Goal: Find specific page/section: Find specific page/section

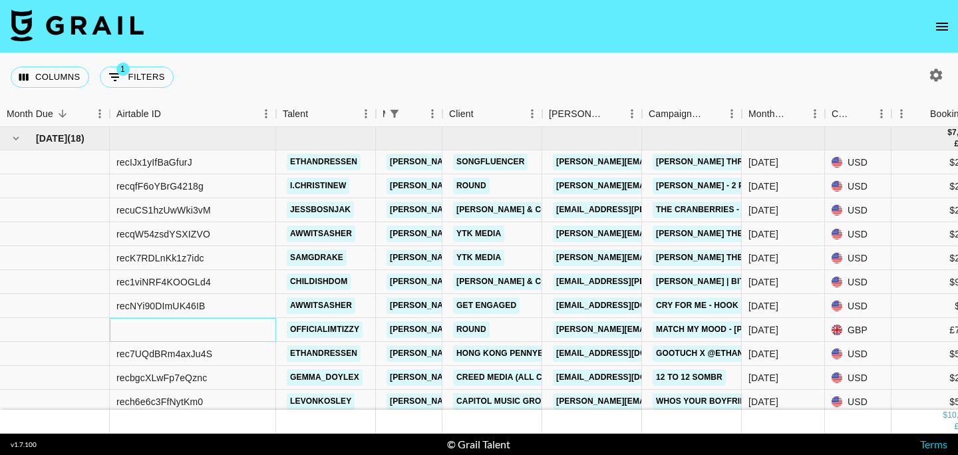
click at [198, 329] on div at bounding box center [193, 330] width 166 height 24
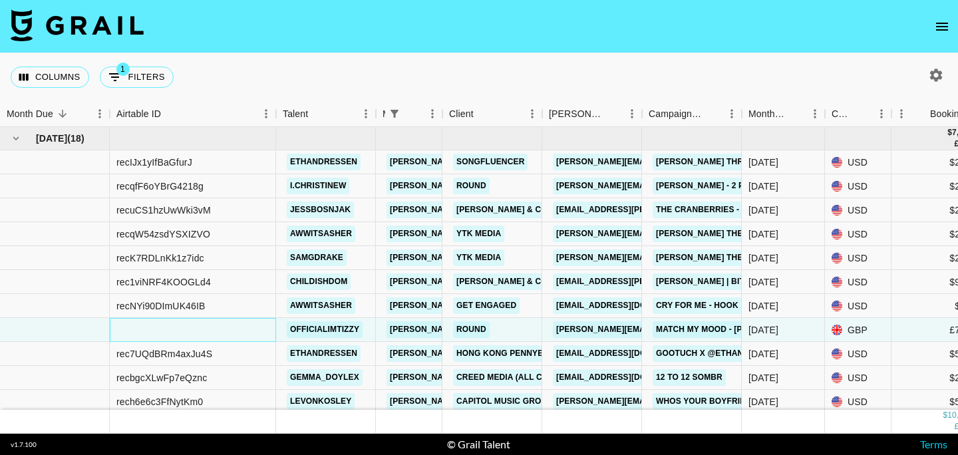
click at [198, 329] on div at bounding box center [193, 330] width 166 height 24
click at [295, 63] on div "Columns 1 Filters + Booking" at bounding box center [479, 77] width 958 height 48
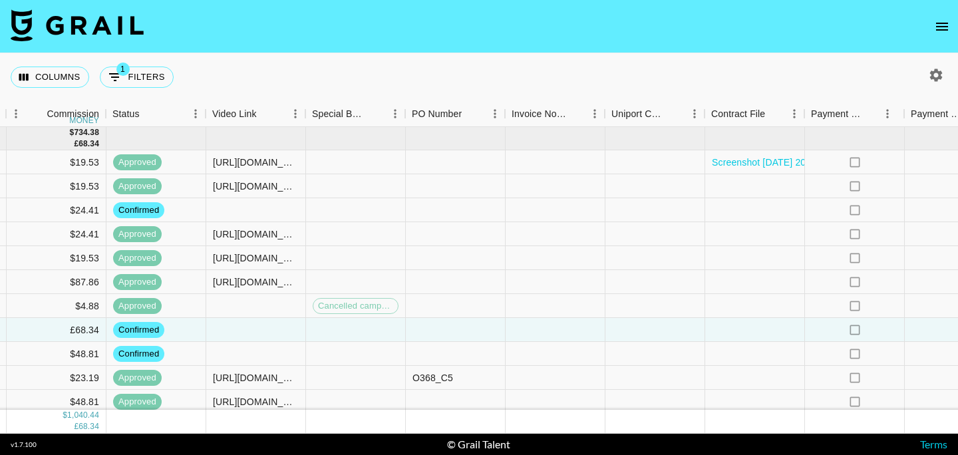
scroll to position [0, 1053]
click at [940, 25] on icon "open drawer" at bounding box center [942, 27] width 16 height 16
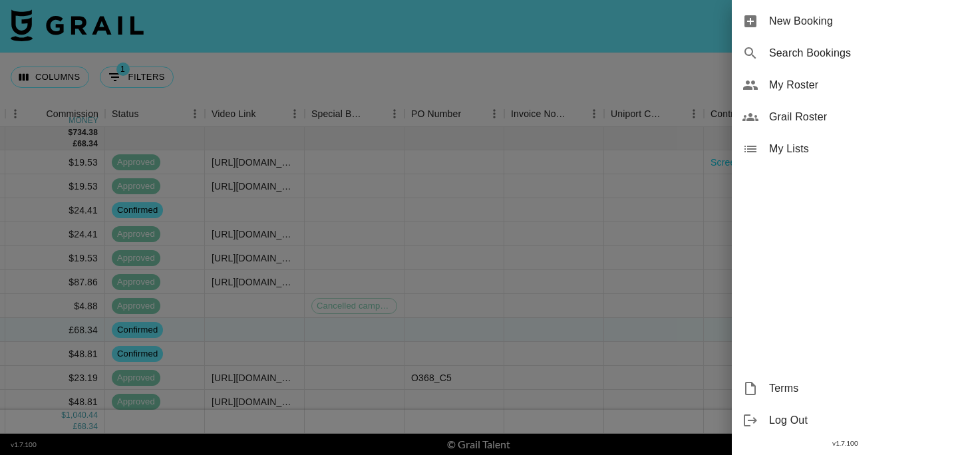
click at [795, 85] on span "My Roster" at bounding box center [858, 85] width 178 height 16
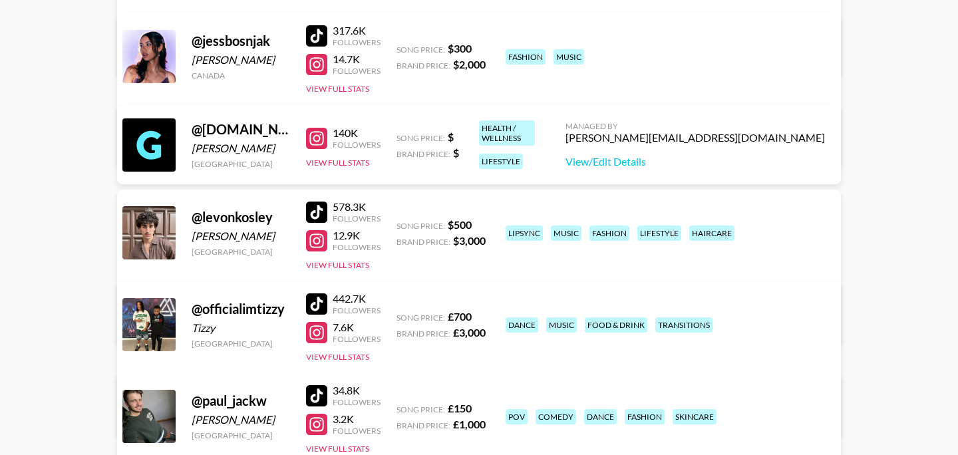
scroll to position [827, 0]
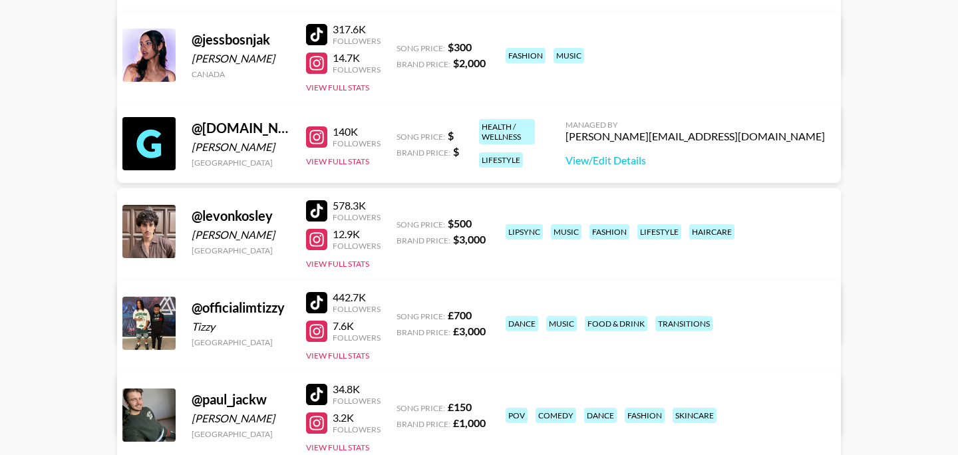
click at [312, 139] on div at bounding box center [316, 136] width 21 height 21
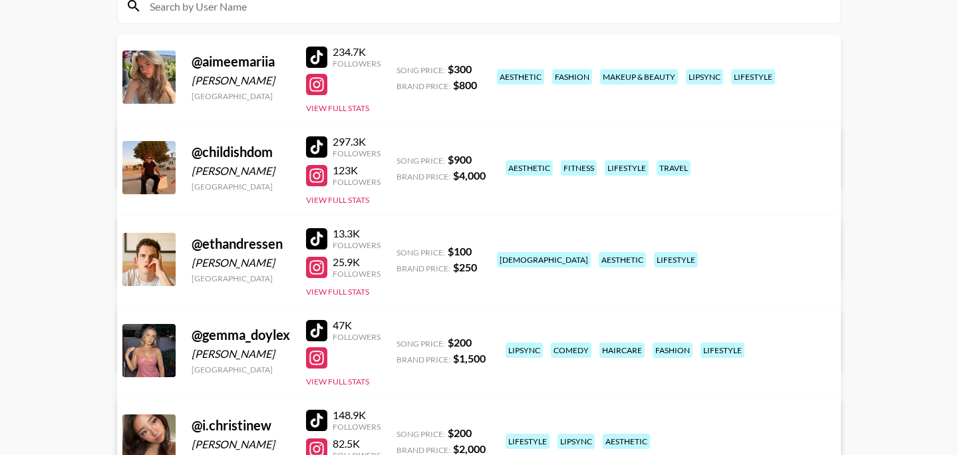
scroll to position [0, 0]
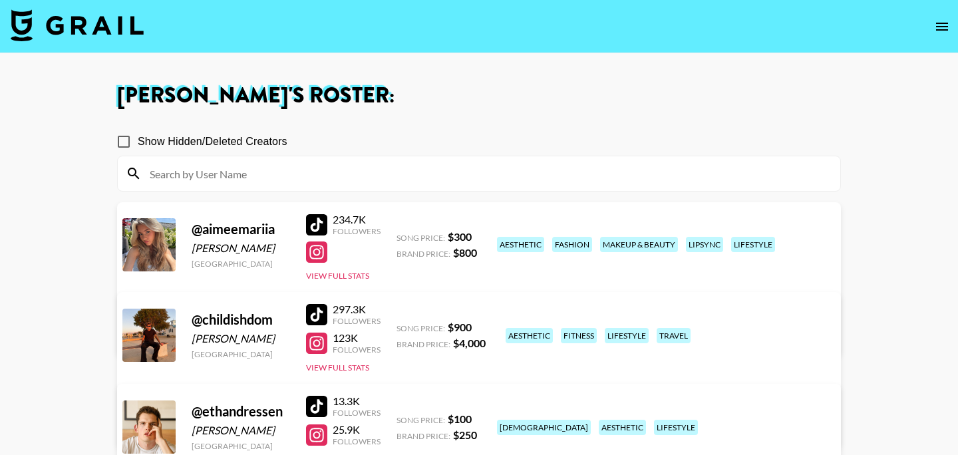
click at [59, 39] on img at bounding box center [77, 25] width 133 height 32
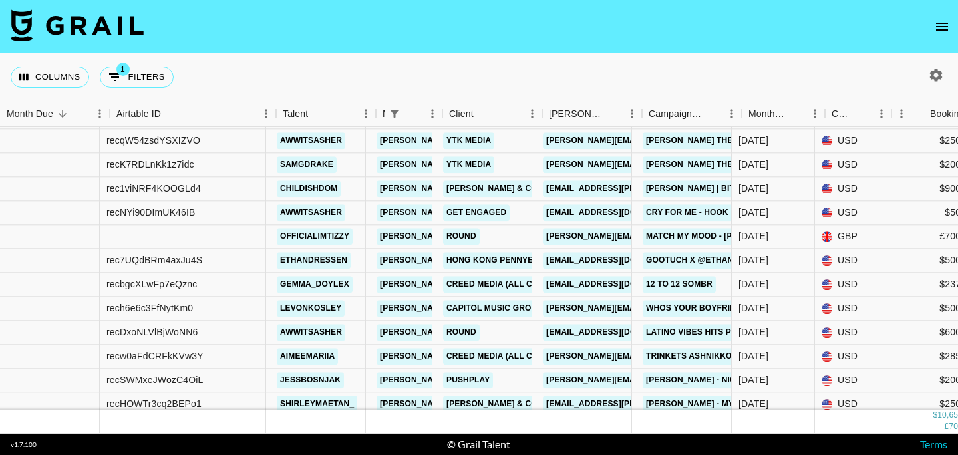
scroll to position [93, 0]
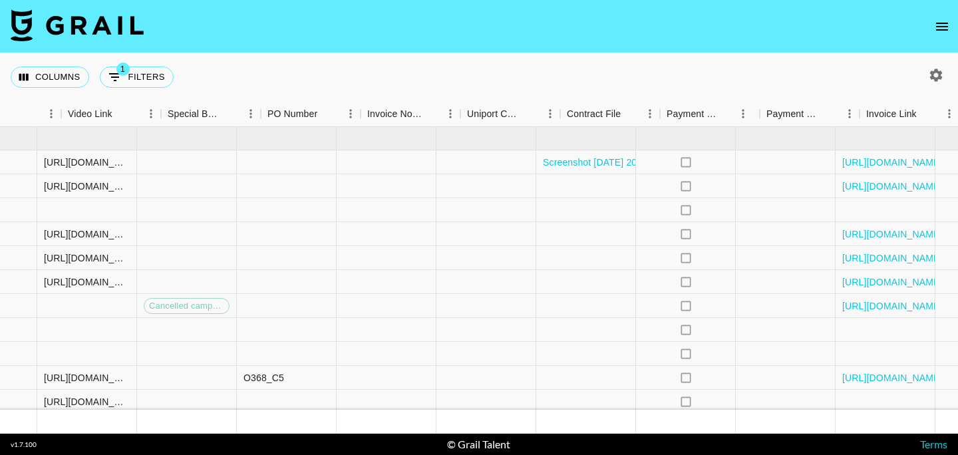
scroll to position [0, 1251]
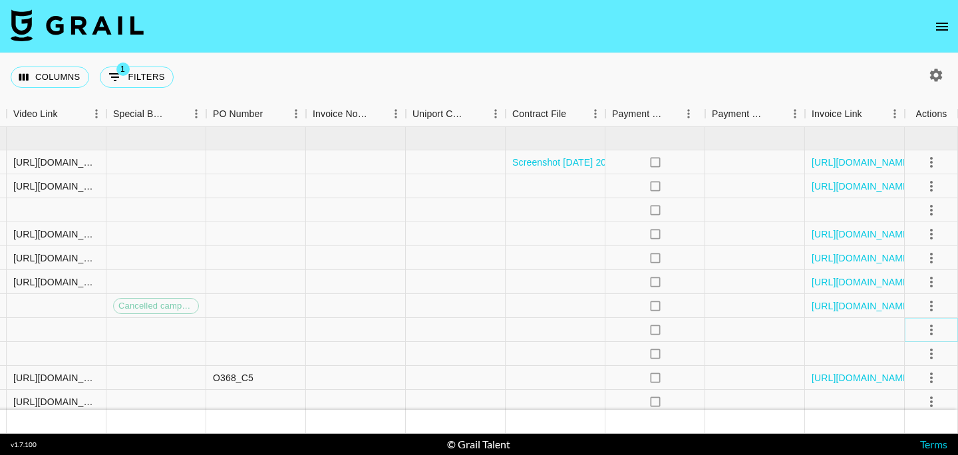
click at [934, 330] on icon "select merge strategy" at bounding box center [932, 330] width 16 height 16
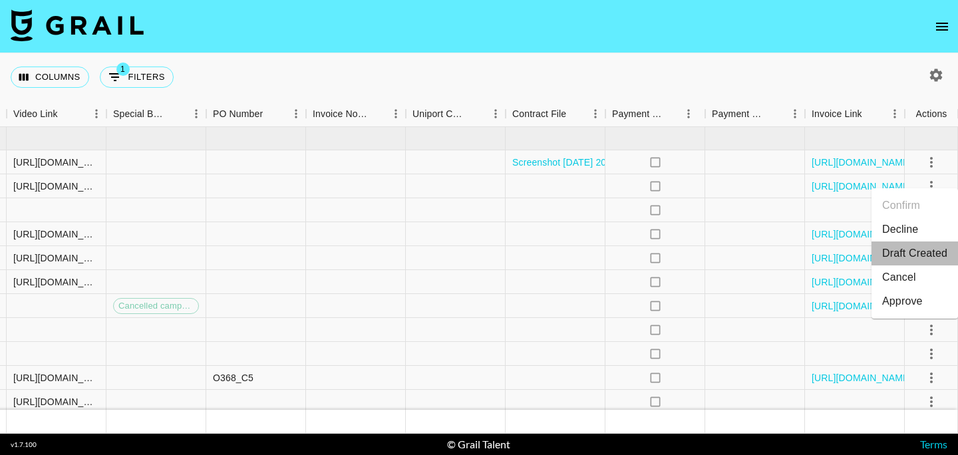
click at [908, 259] on li "Draft Created" at bounding box center [915, 254] width 87 height 24
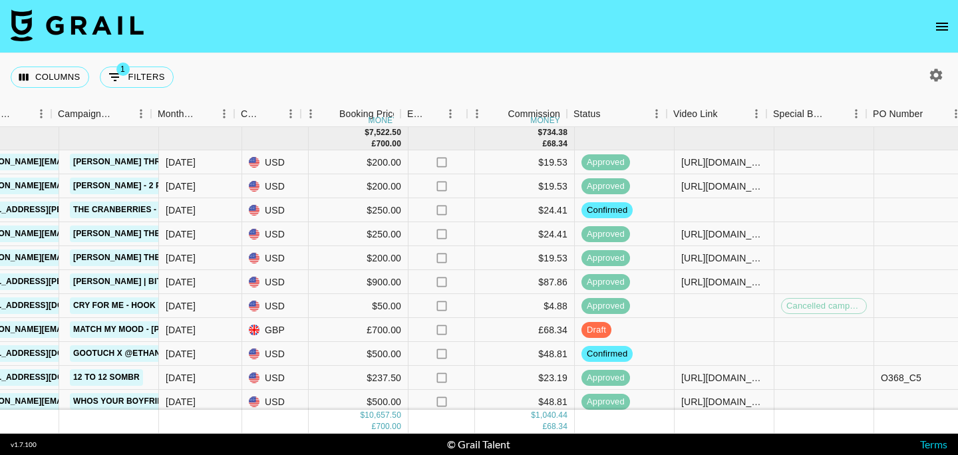
scroll to position [0, 579]
